Goal: Transaction & Acquisition: Download file/media

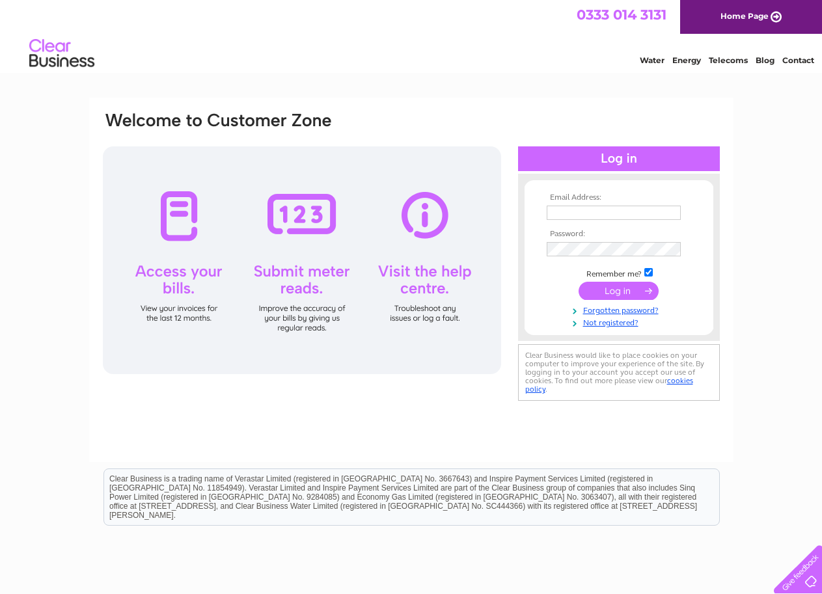
type input "[PERSON_NAME][EMAIL_ADDRESS][PERSON_NAME][DOMAIN_NAME]"
click at [616, 291] on input "submit" at bounding box center [618, 291] width 80 height 18
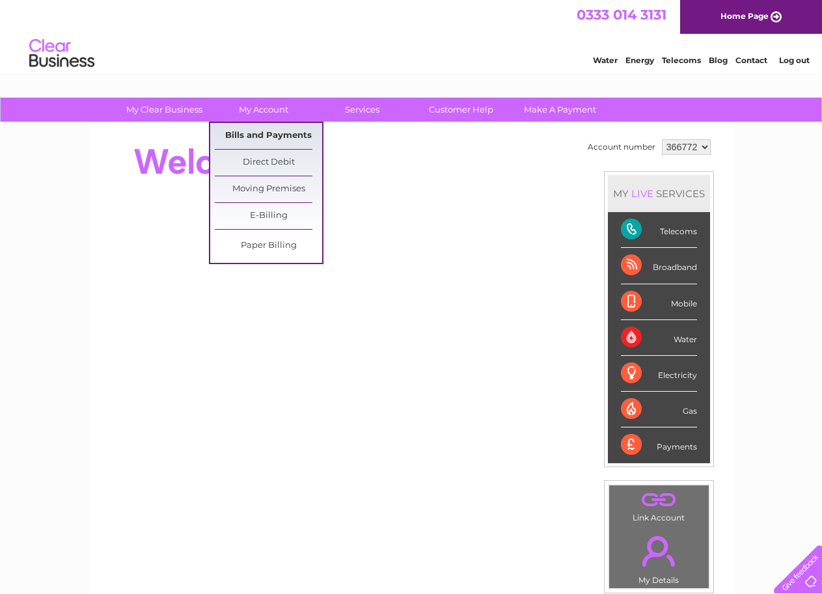
click at [259, 130] on link "Bills and Payments" at bounding box center [268, 136] width 107 height 26
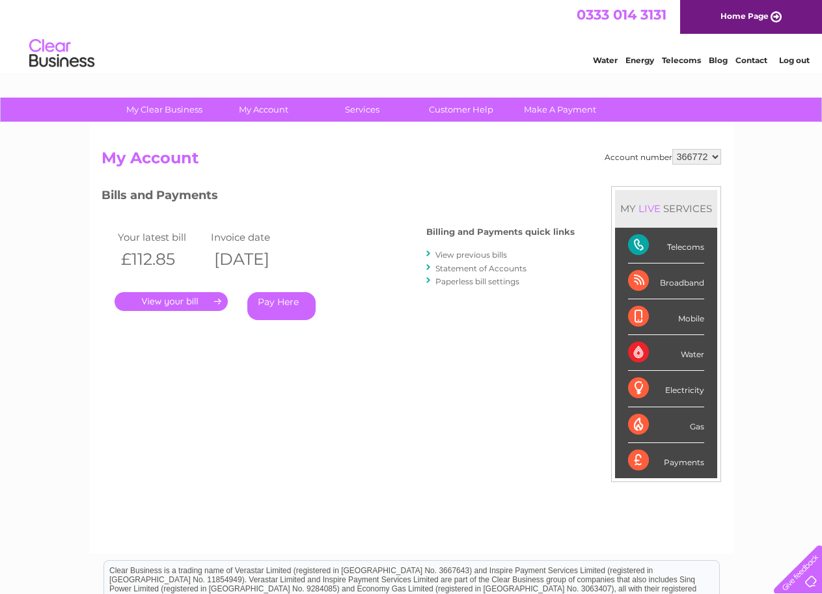
click at [164, 301] on link "." at bounding box center [171, 301] width 113 height 19
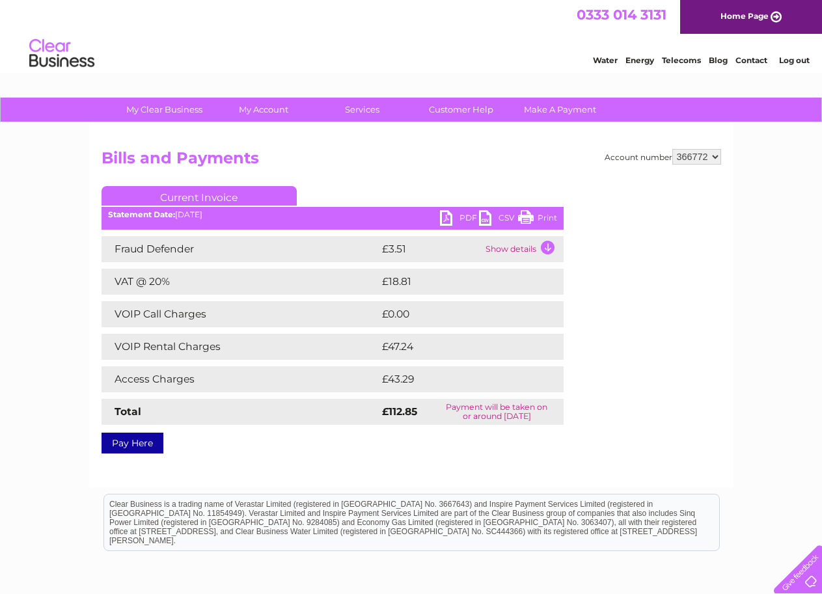
click at [448, 214] on link "PDF" at bounding box center [459, 219] width 39 height 19
